Goal: Task Accomplishment & Management: Manage account settings

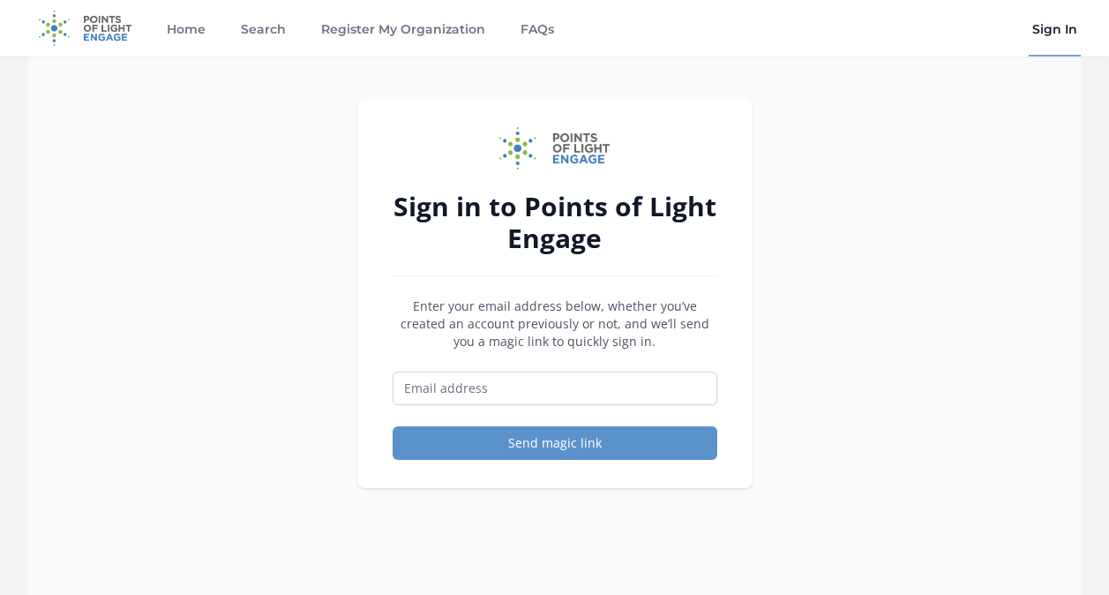
click at [557, 380] on input "Email address" at bounding box center [555, 388] width 325 height 34
type input "[EMAIL_ADDRESS][DOMAIN_NAME]"
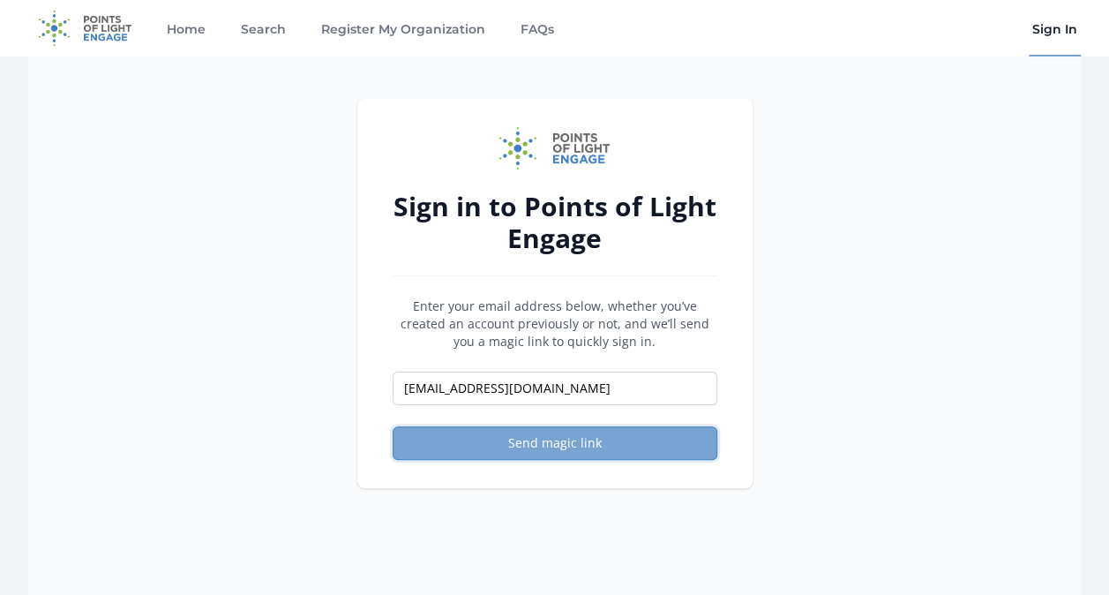
click at [621, 434] on button "Send magic link" at bounding box center [555, 443] width 325 height 34
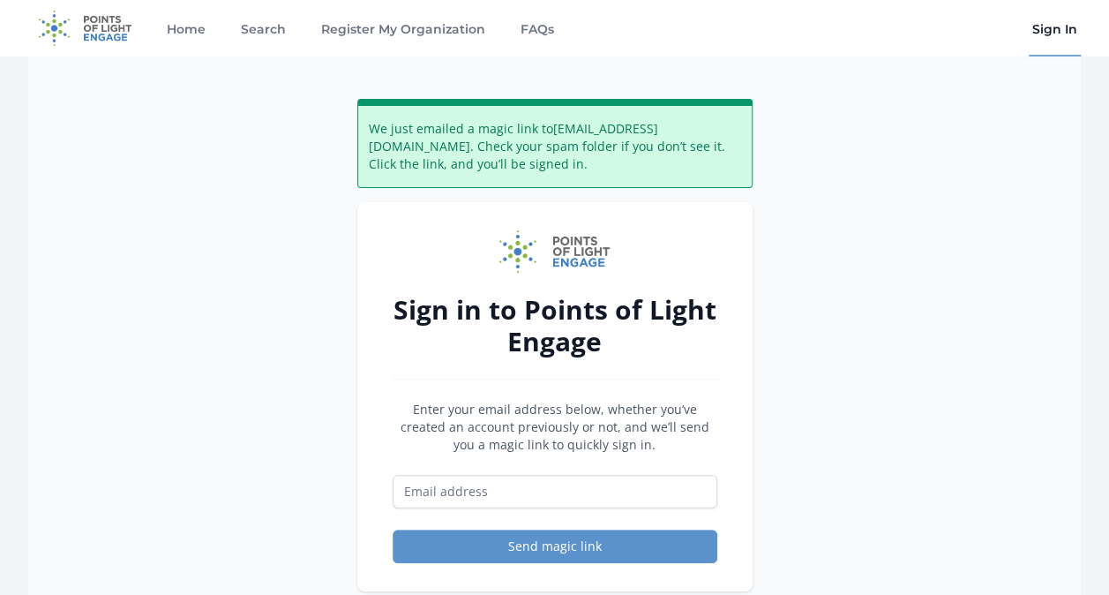
click at [1027, 41] on div "Home Search Register My Organization FAQs Sign In" at bounding box center [554, 28] width 1052 height 56
click at [1046, 26] on link "Sign In" at bounding box center [1055, 28] width 52 height 56
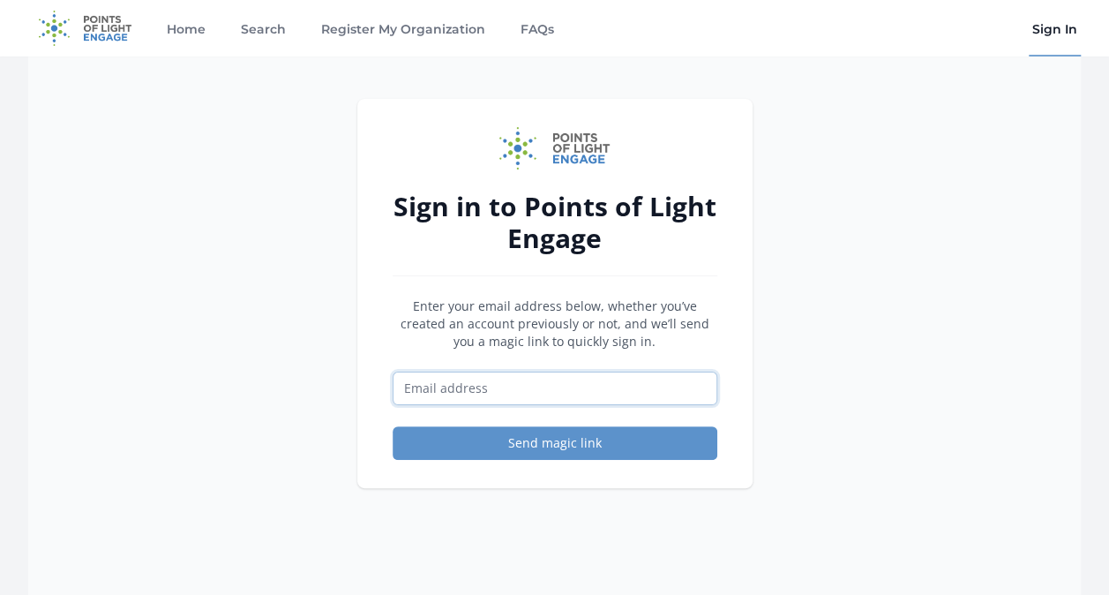
click at [561, 401] on input "Email address" at bounding box center [555, 388] width 325 height 34
type input "[EMAIL_ADDRESS][DOMAIN_NAME]"
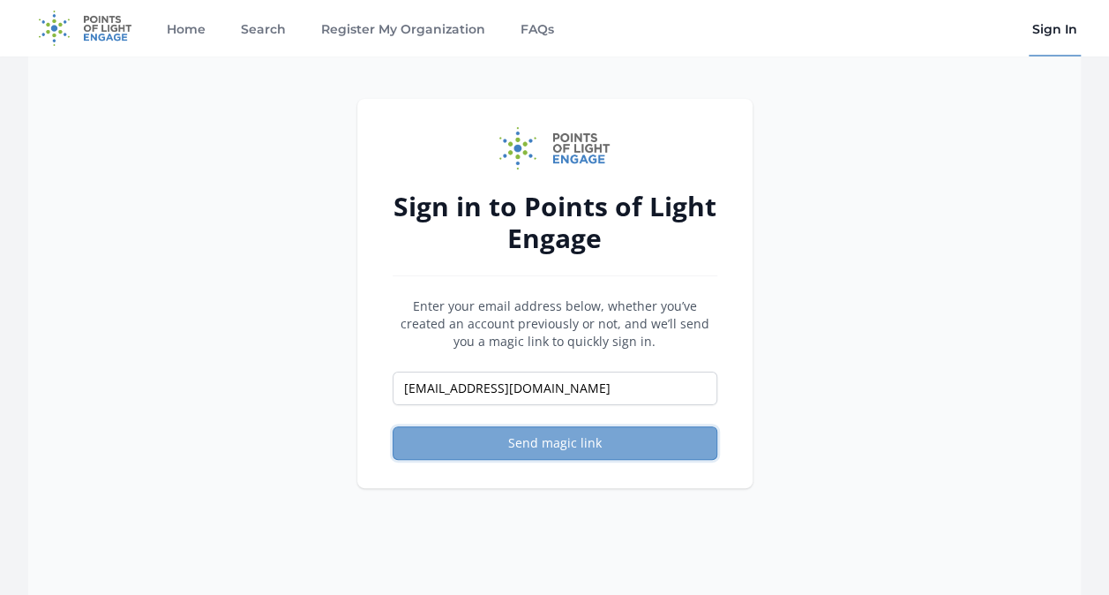
click at [556, 446] on button "Send magic link" at bounding box center [555, 443] width 325 height 34
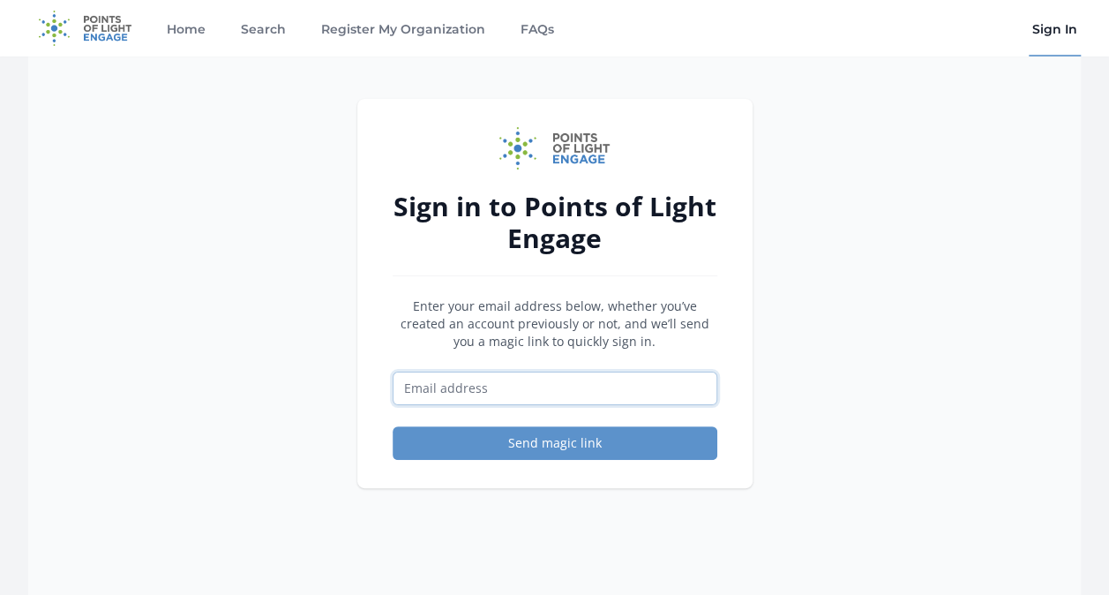
click at [560, 381] on input "Email address" at bounding box center [555, 388] width 325 height 34
type input "[EMAIL_ADDRESS][DOMAIN_NAME]"
click at [900, 395] on div "Sign in to Points of Light Engage Enter your email address below, whether you’v…" at bounding box center [554, 353] width 1052 height 595
click at [1066, 28] on link "Sign In" at bounding box center [1055, 28] width 52 height 56
click at [196, 30] on link "Home" at bounding box center [186, 28] width 46 height 56
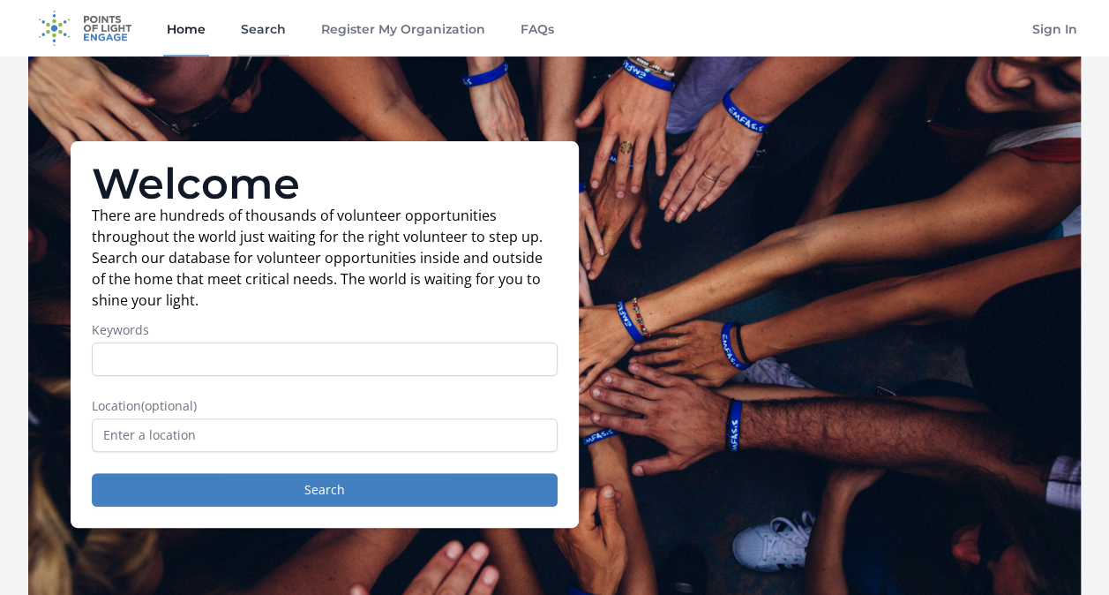
click at [281, 37] on link "Search" at bounding box center [263, 28] width 52 height 56
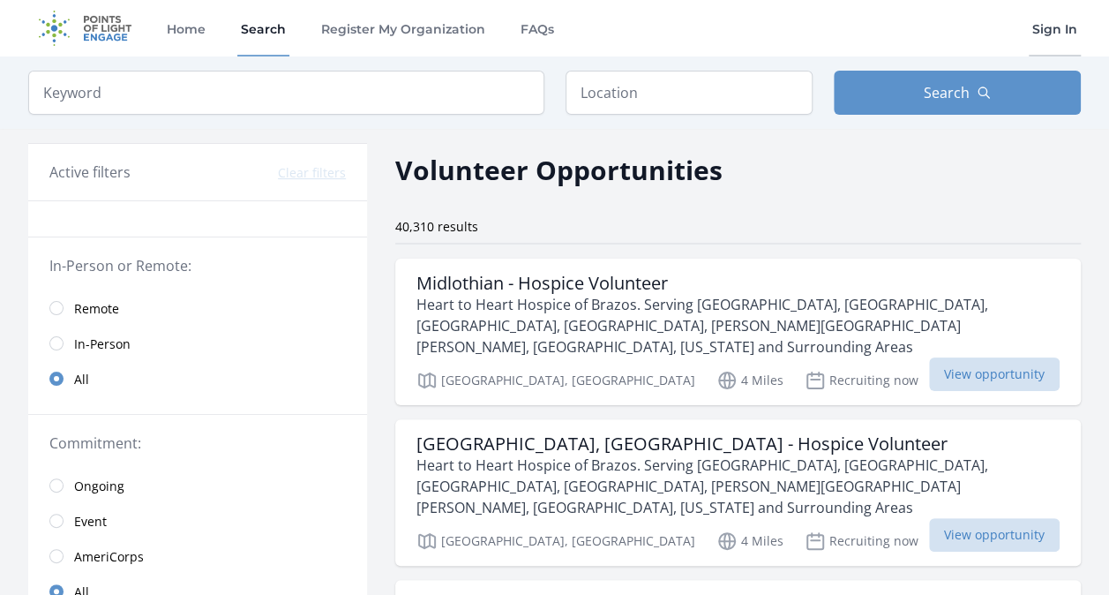
click at [1066, 21] on link "Sign In" at bounding box center [1055, 28] width 52 height 56
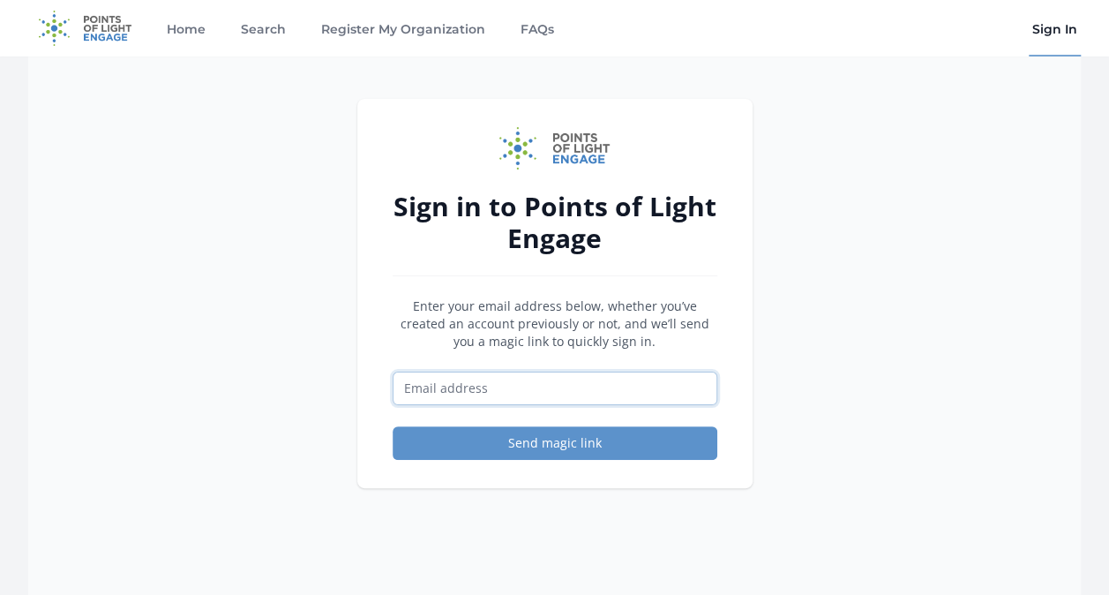
click at [542, 387] on input "Email address" at bounding box center [555, 388] width 325 height 34
type input "[EMAIL_ADDRESS][DOMAIN_NAME]"
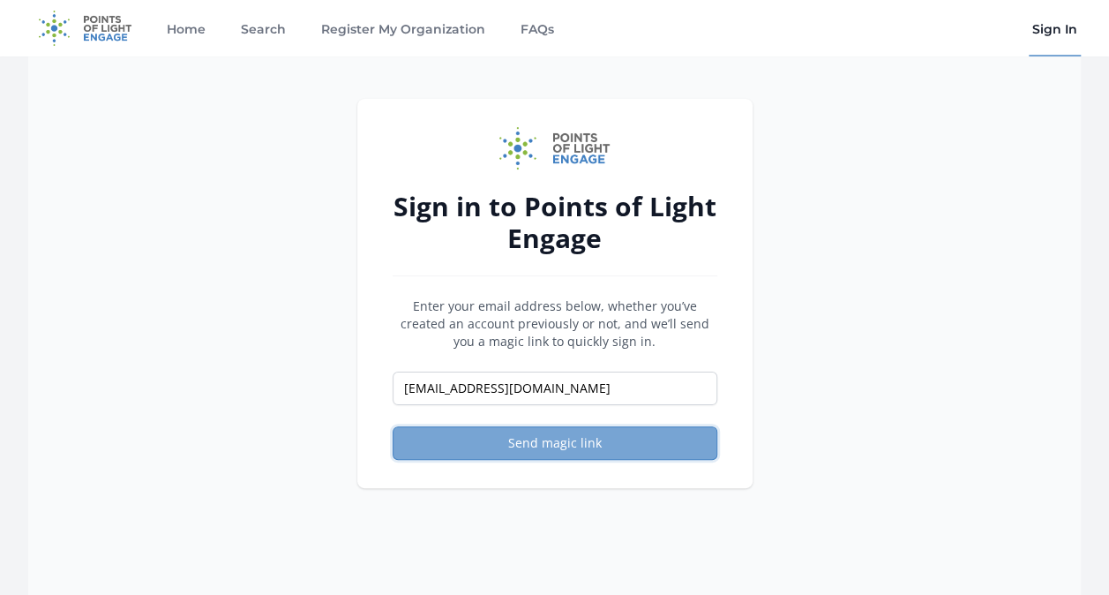
click at [586, 448] on button "Send magic link" at bounding box center [555, 443] width 325 height 34
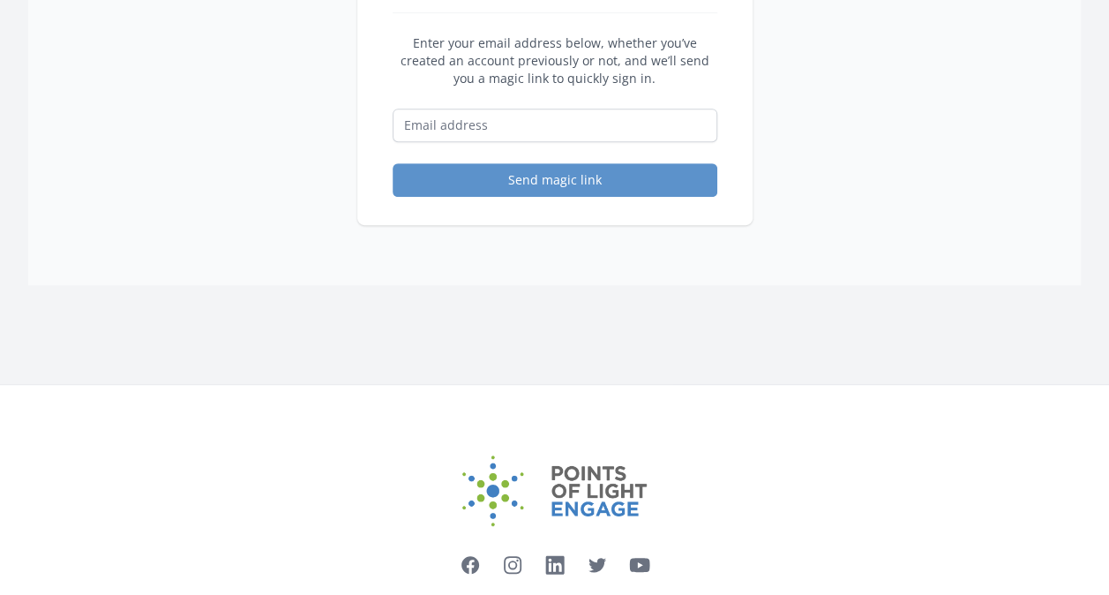
scroll to position [88, 0]
